Goal: Task Accomplishment & Management: Use online tool/utility

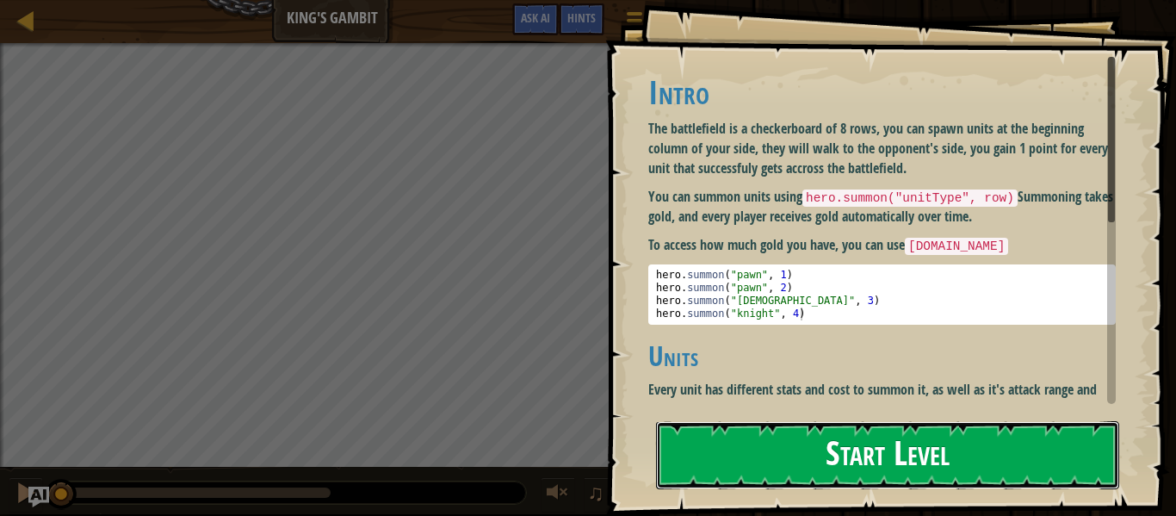
click at [941, 436] on button "Start Level" at bounding box center [887, 455] width 463 height 68
click at [763, 454] on div "Goals Intro The battlefield is a checkerboard of 8 rows, you can spawn units at…" at bounding box center [588, 258] width 1176 height 516
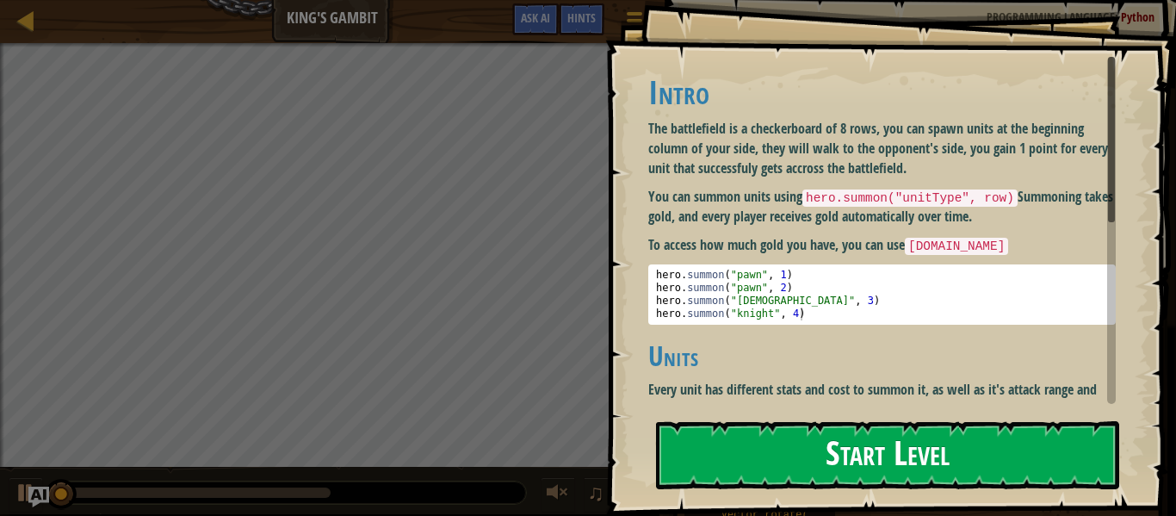
click at [898, 450] on button "Start Level" at bounding box center [887, 455] width 463 height 68
